Goal: Information Seeking & Learning: Check status

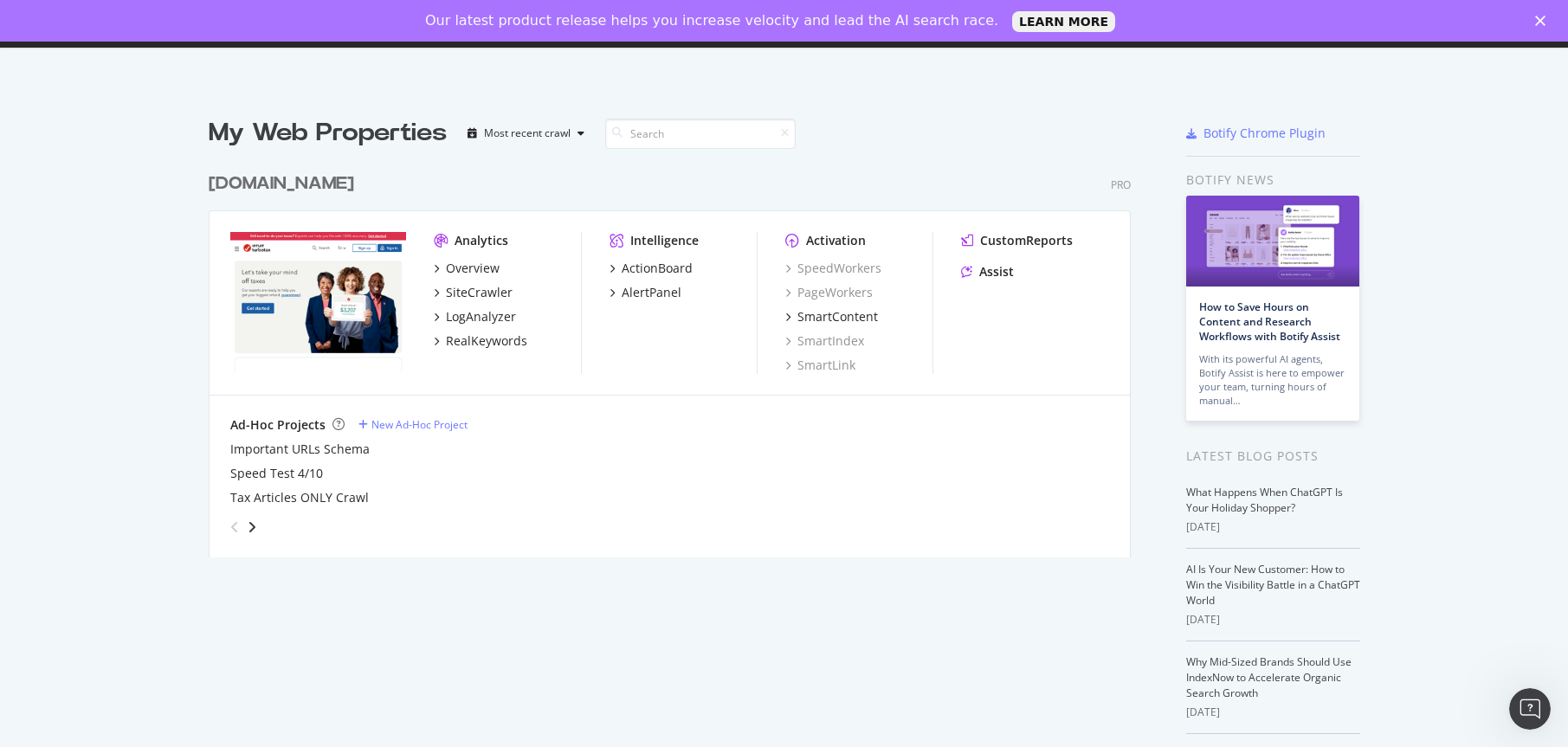
scroll to position [734, 1542]
click at [465, 267] on div "Overview" at bounding box center [473, 268] width 54 height 17
